Goal: Task Accomplishment & Management: Use online tool/utility

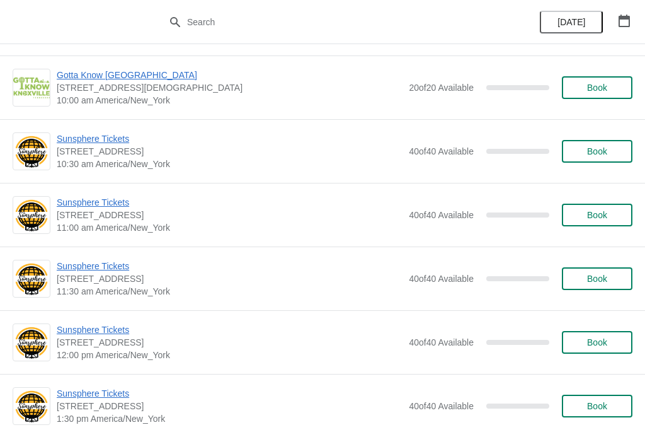
scroll to position [1053, 0]
